Goal: Information Seeking & Learning: Learn about a topic

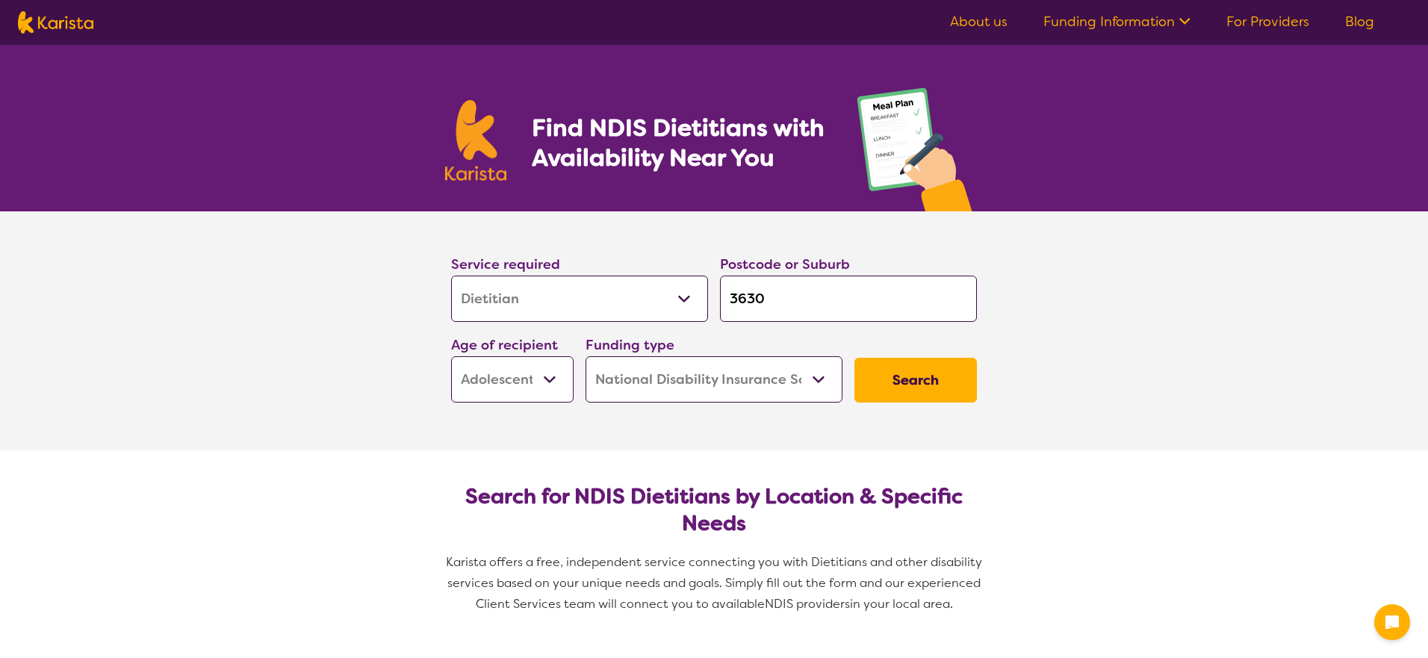
select select "Dietitian"
select select "AS"
select select "NDIS"
select select "Dietitian"
select select "AS"
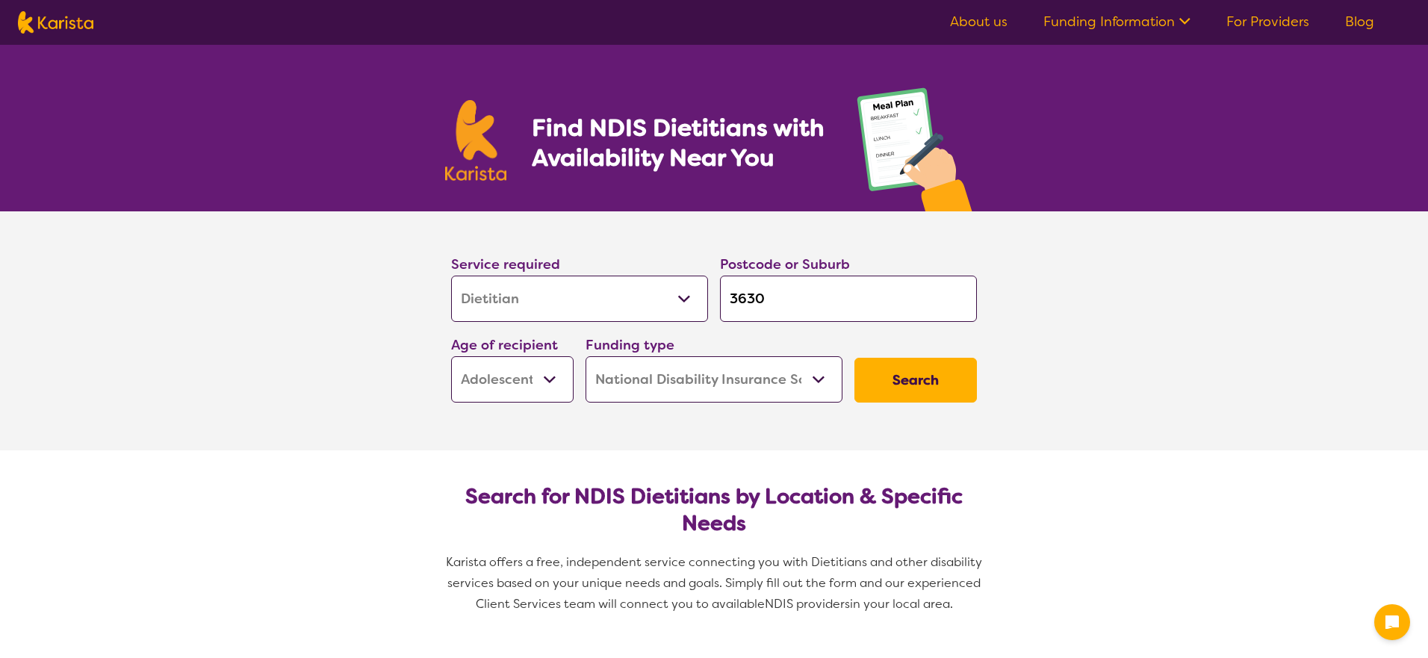
select select "NDIS"
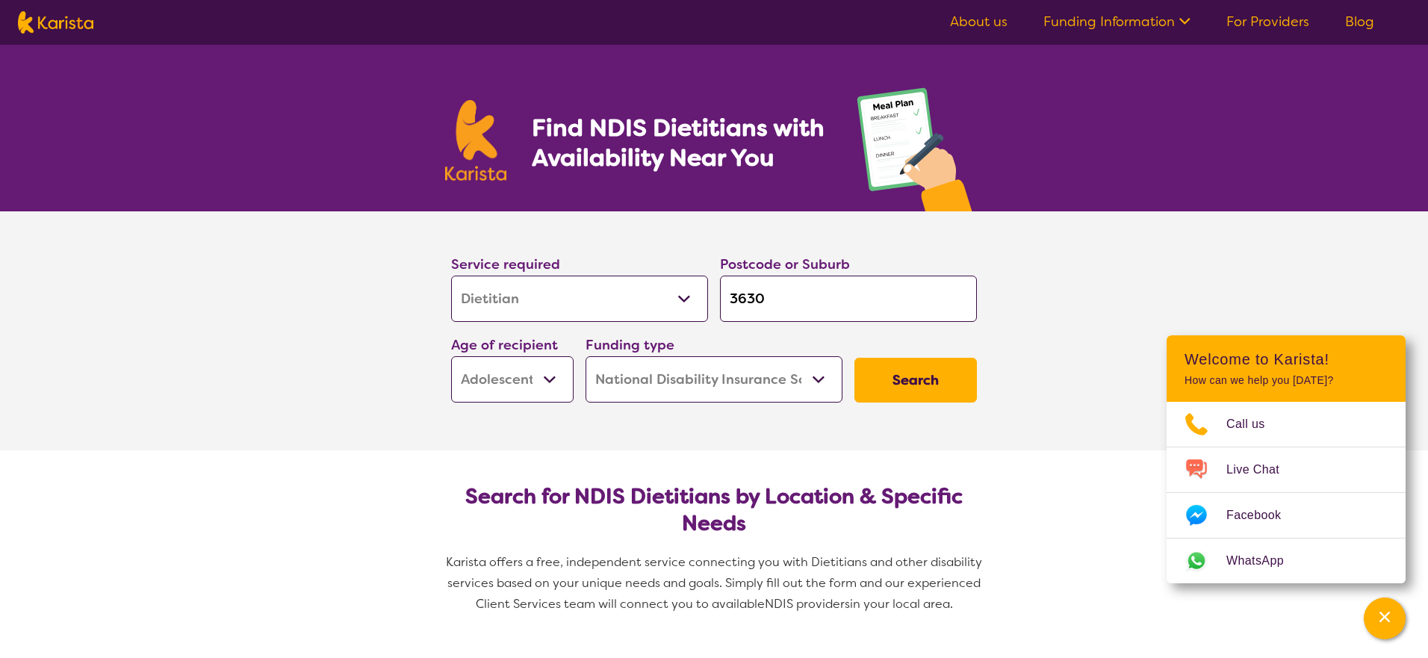
click at [806, 294] on input "3630" at bounding box center [848, 299] width 257 height 46
type input "363"
type input "36"
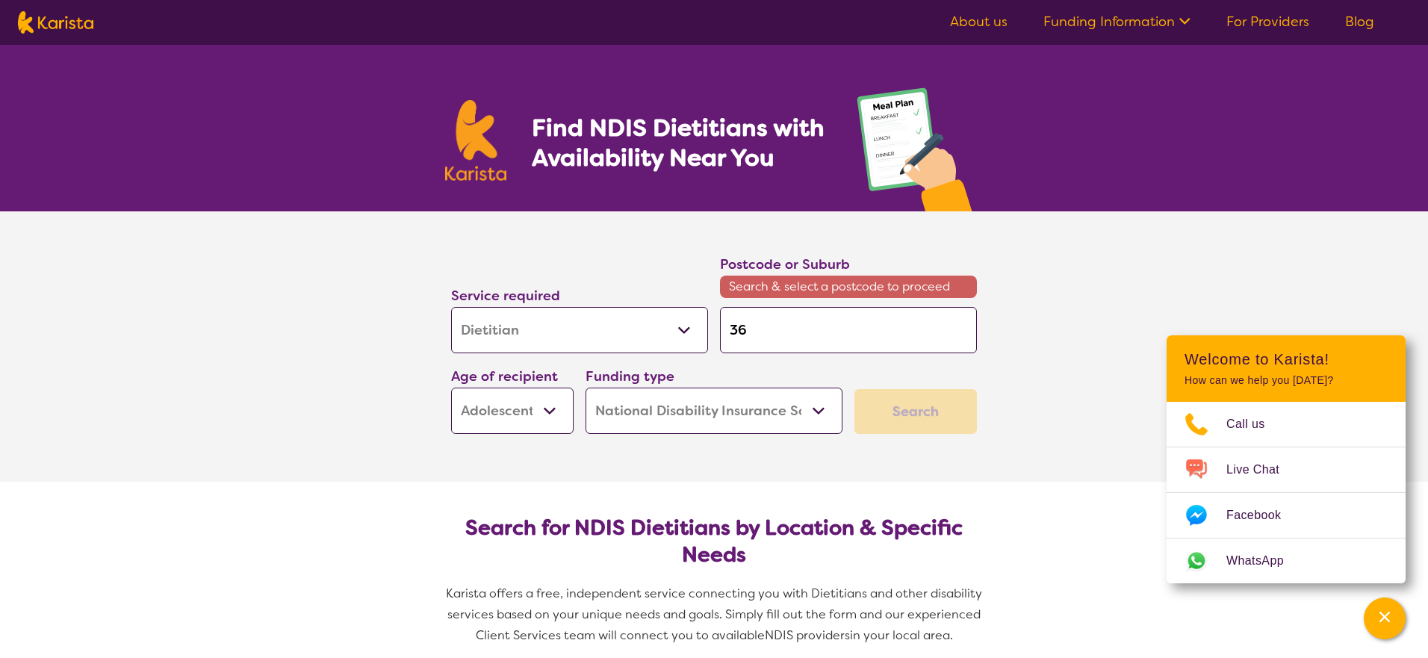
type input "3"
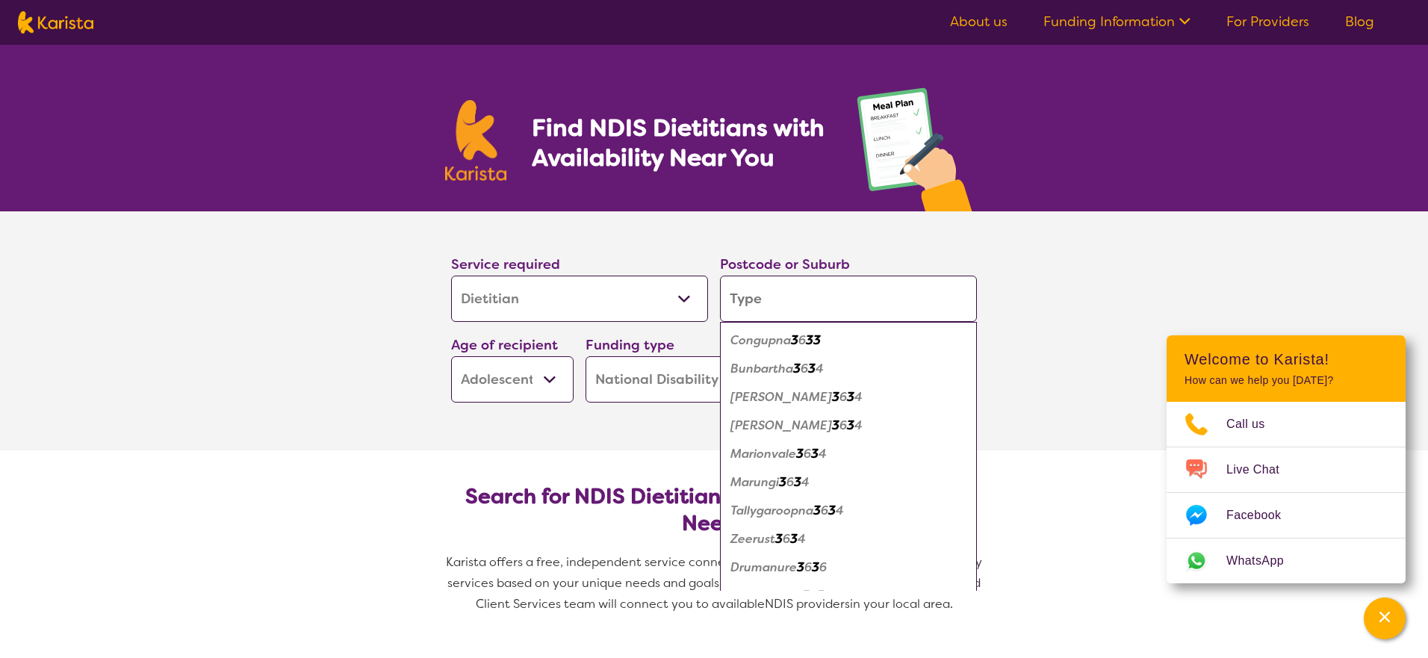
type input "d"
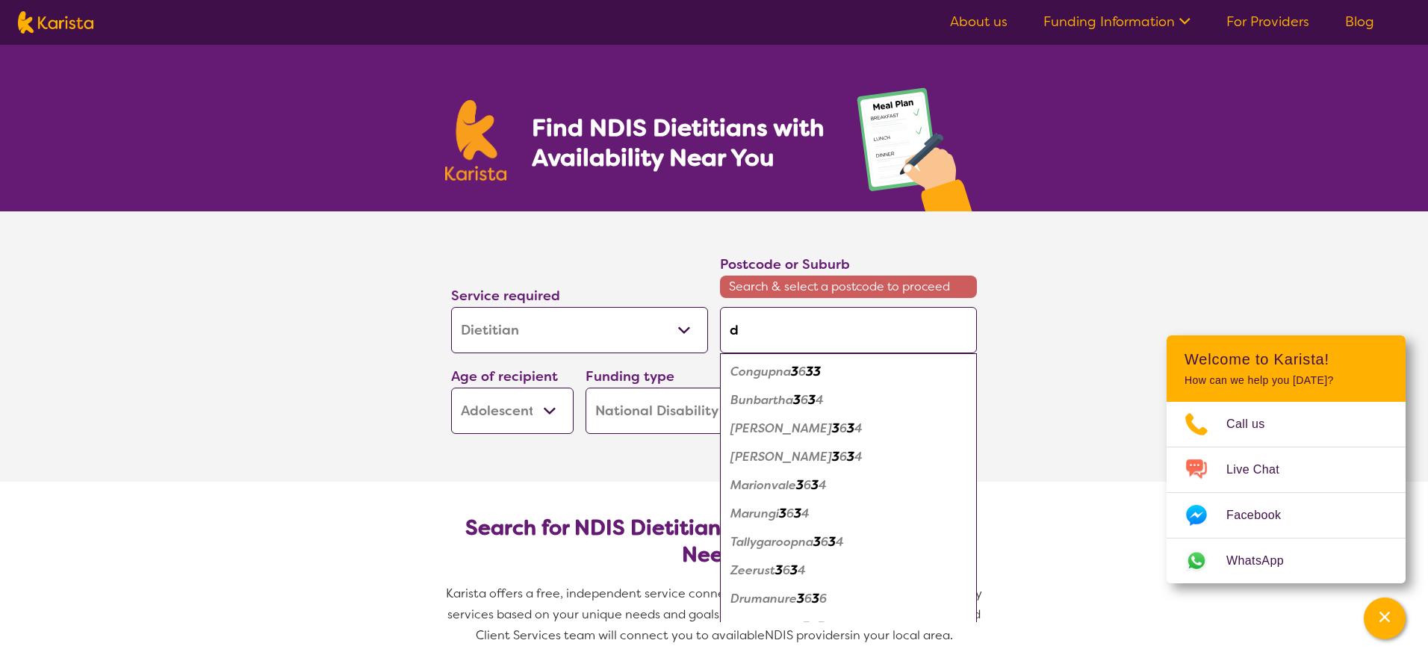
type input "do"
type input "dor"
type input "dore"
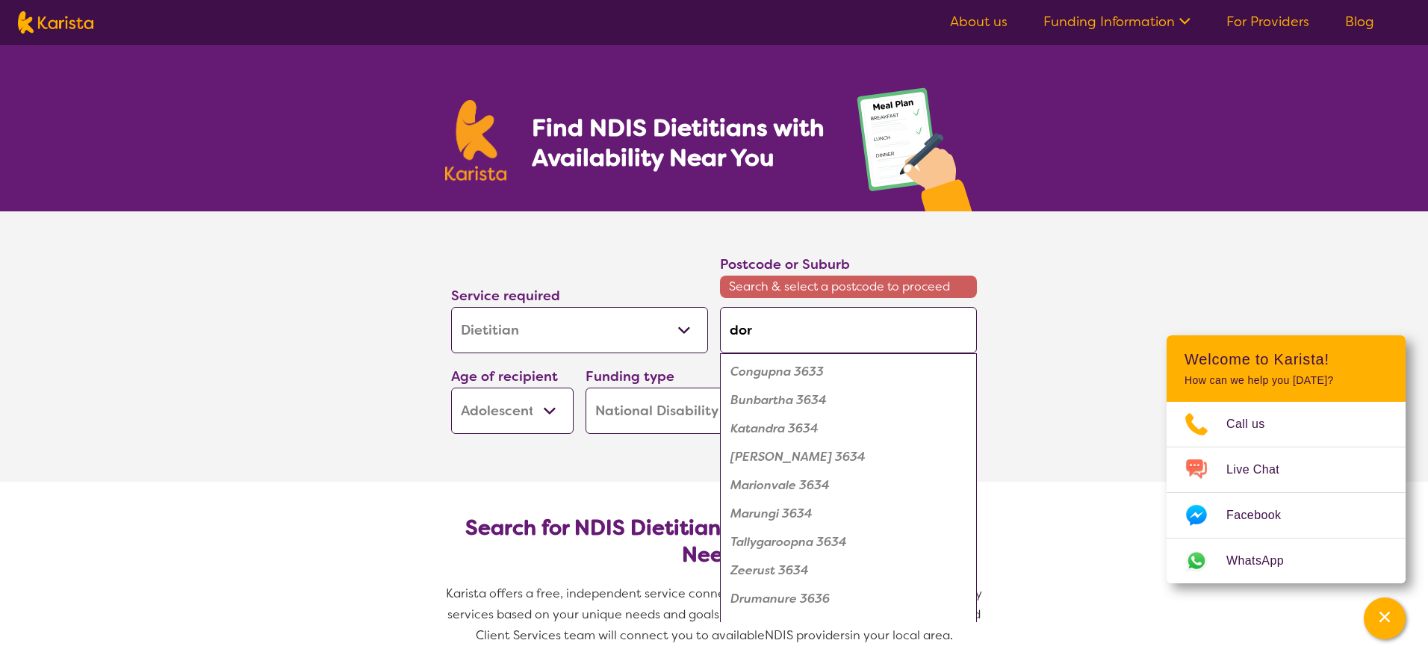
type input "dore"
type input "[PERSON_NAME]"
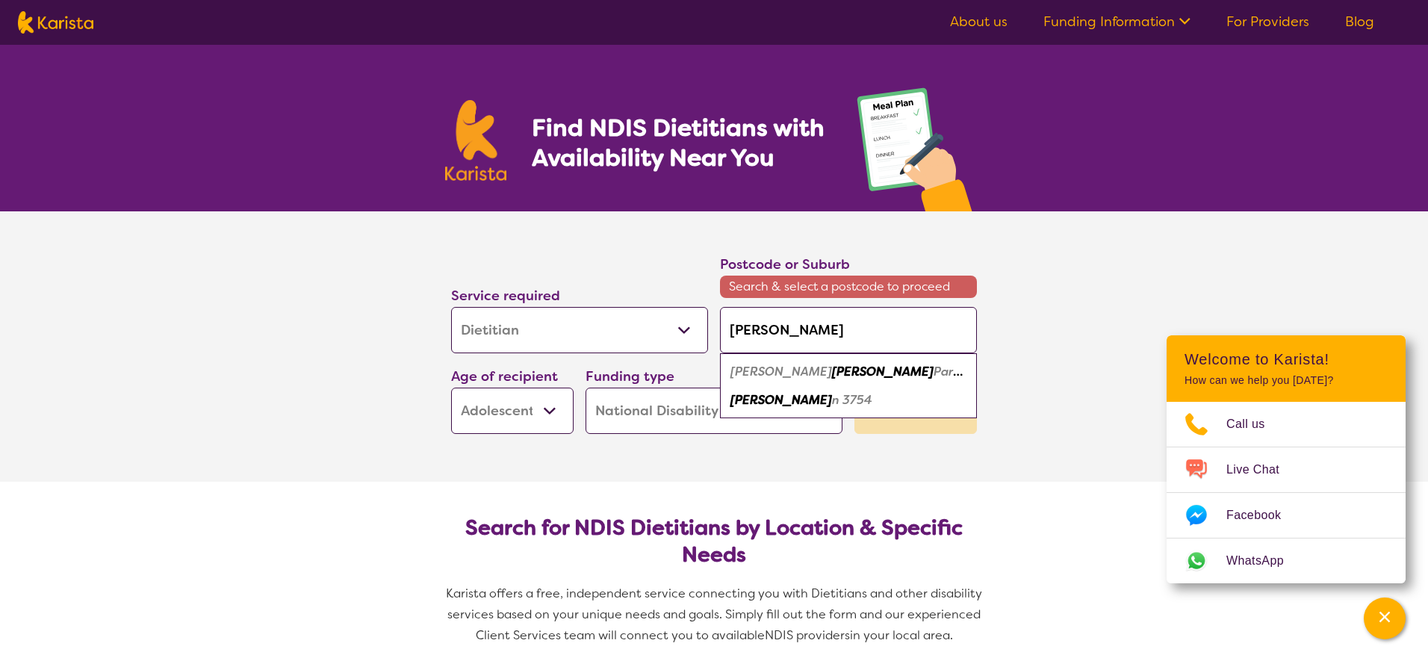
type input "[PERSON_NAME]"
click at [753, 374] on em "[PERSON_NAME]" at bounding box center [781, 372] width 102 height 16
type input "3754"
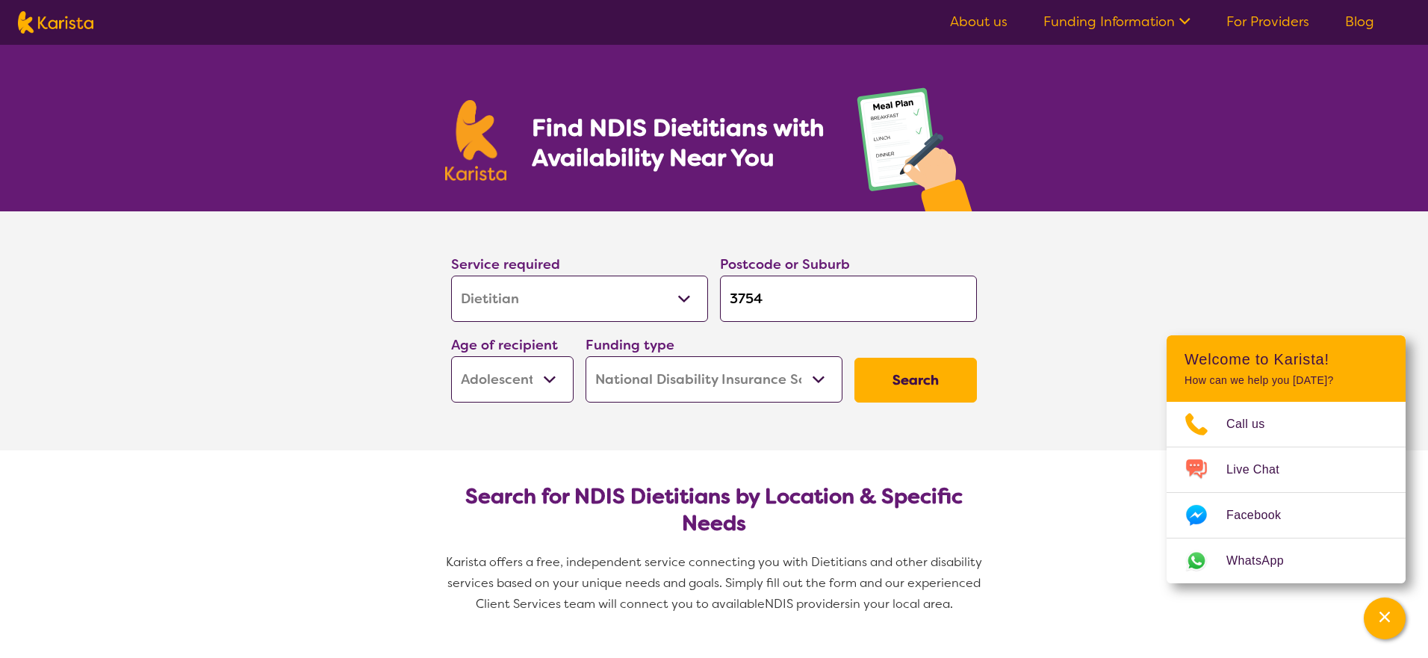
select select "EC"
click at [922, 378] on button "Search" at bounding box center [915, 380] width 122 height 45
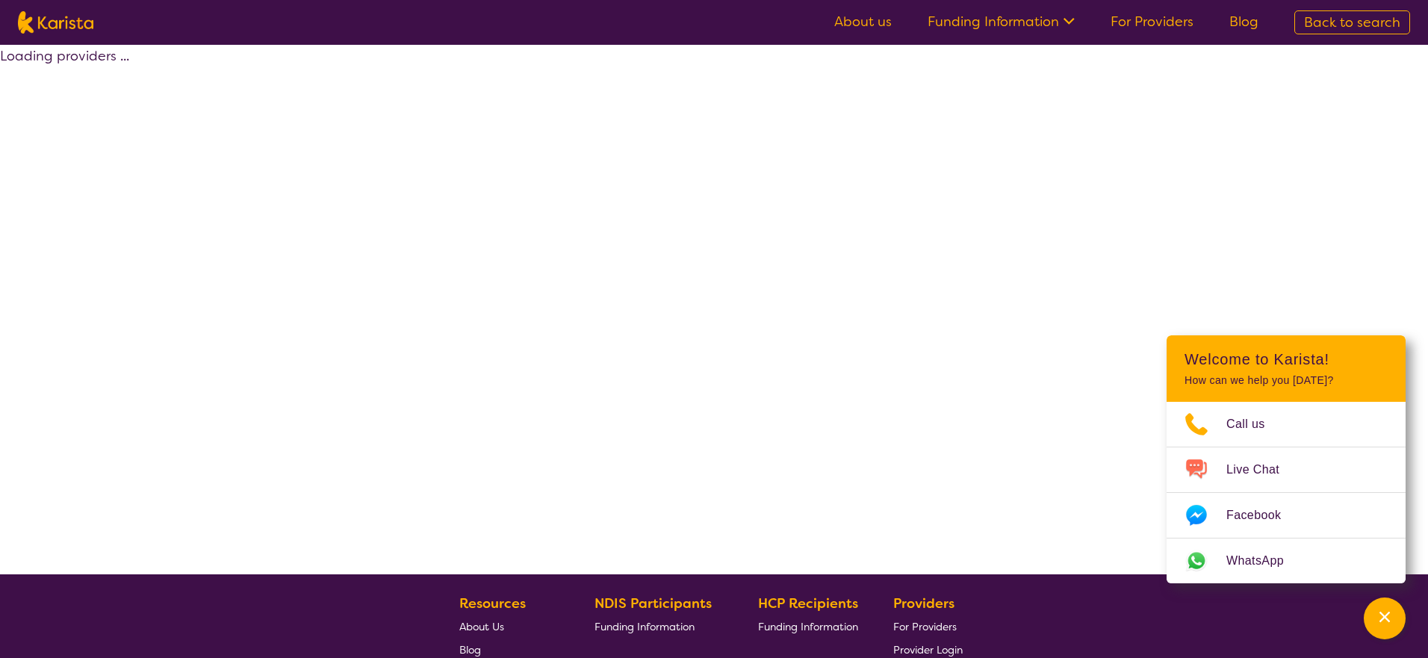
select select "by_score"
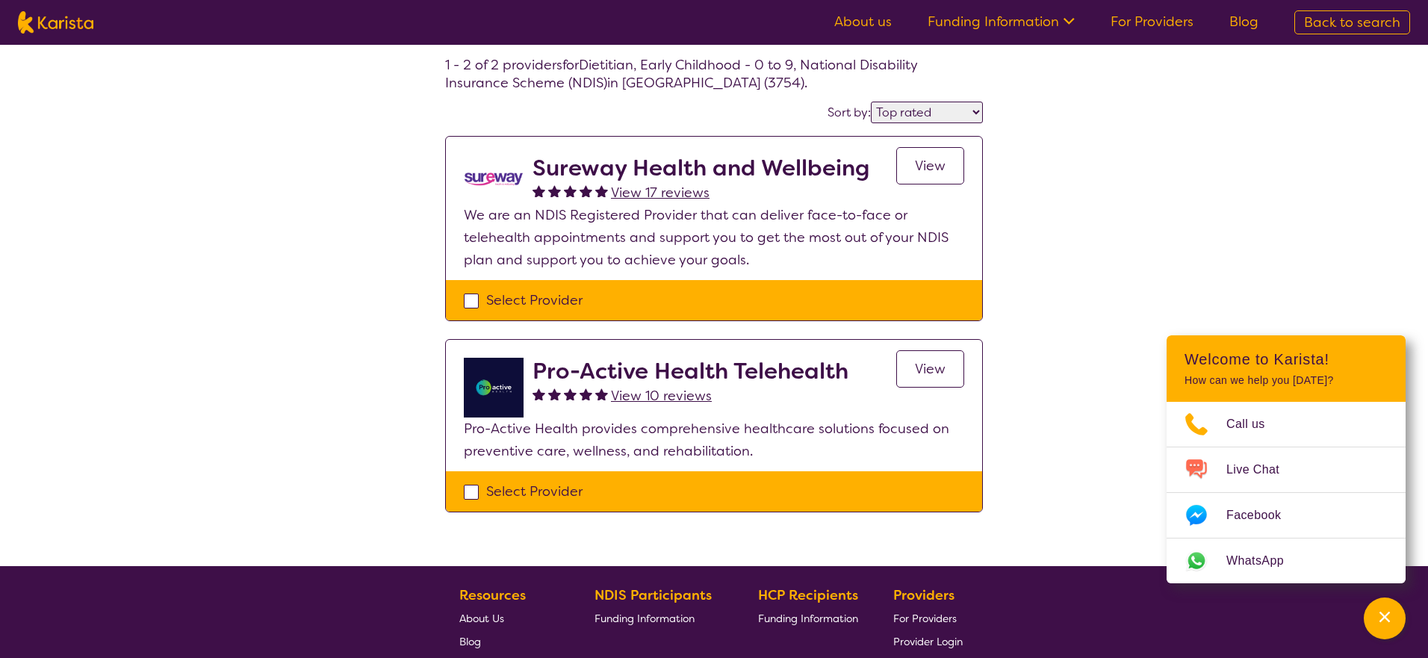
scroll to position [47, 0]
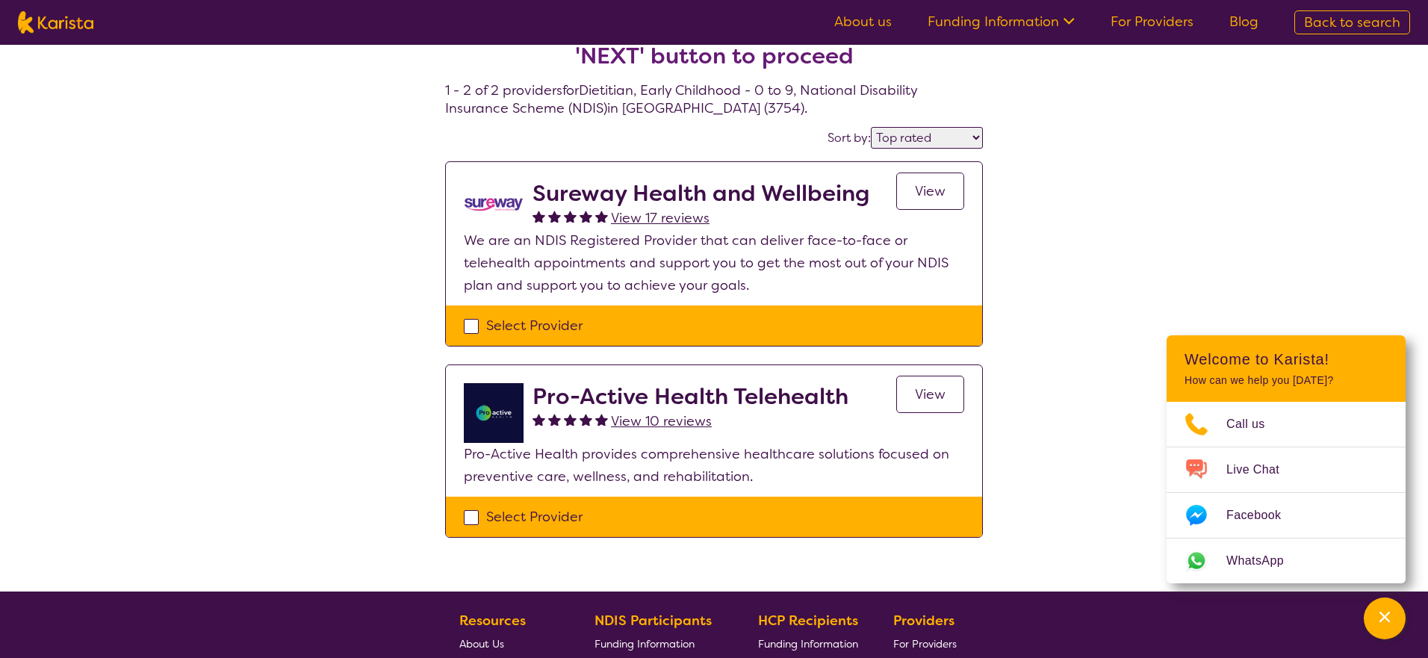
click at [600, 297] on section "Sureway Health and Wellbeing View 17 reviews View We are an NDIS Registered Pro…" at bounding box center [714, 233] width 536 height 143
click at [942, 192] on span "View" at bounding box center [930, 191] width 31 height 18
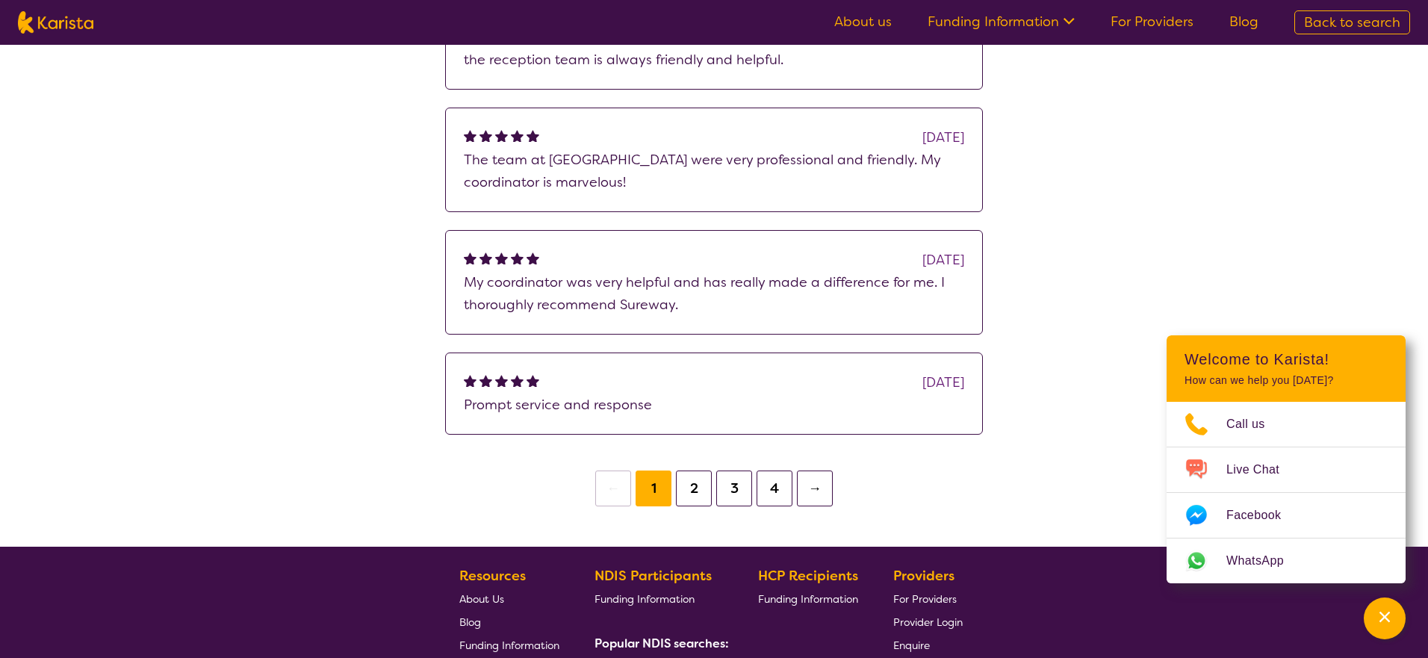
scroll to position [1464, 0]
